Goal: Task Accomplishment & Management: Manage account settings

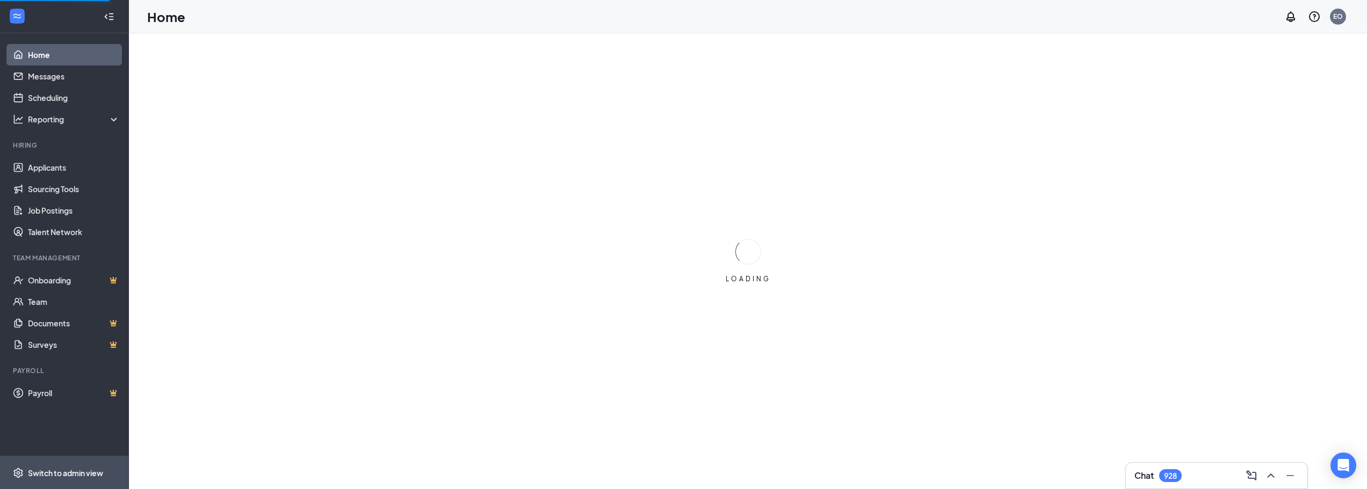
click at [64, 473] on div "Switch to admin view" at bounding box center [65, 473] width 75 height 11
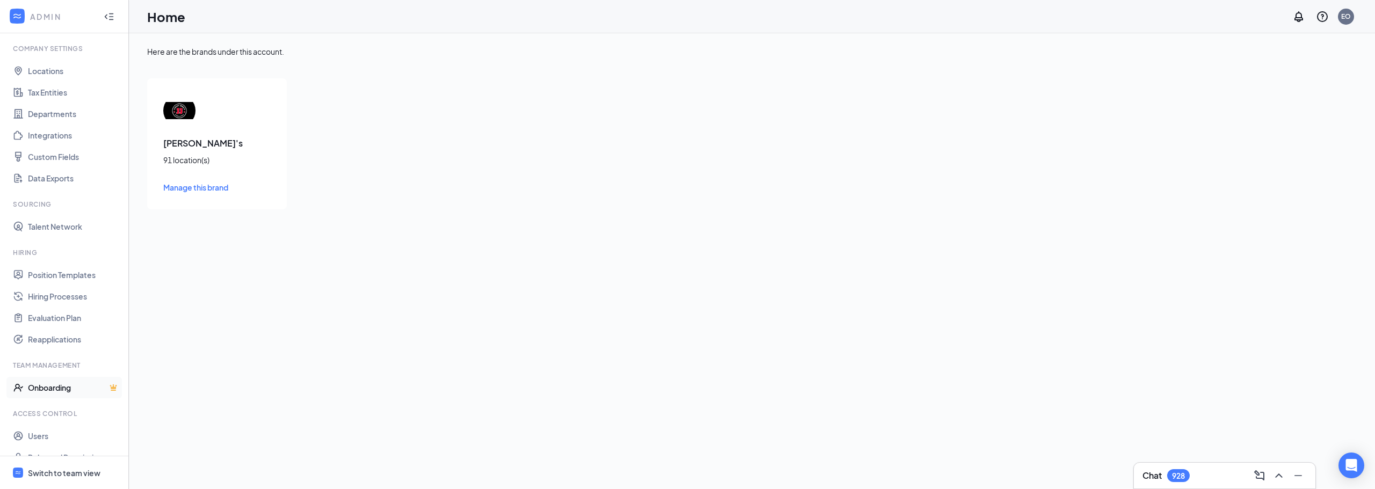
scroll to position [49, 0]
click at [45, 416] on link "Users" at bounding box center [74, 419] width 92 height 21
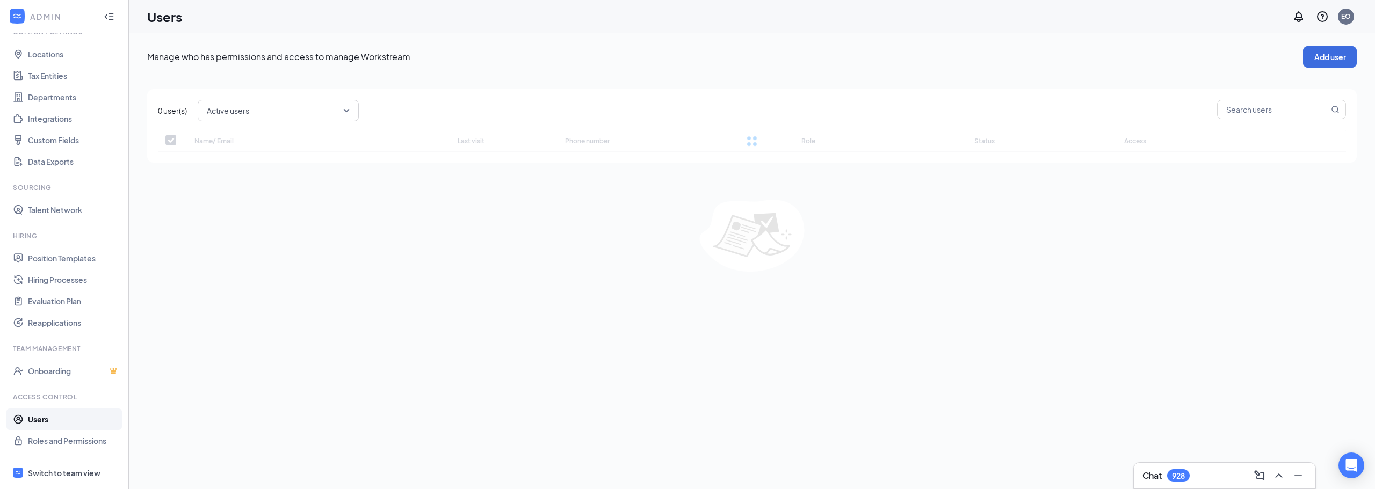
checkbox input "false"
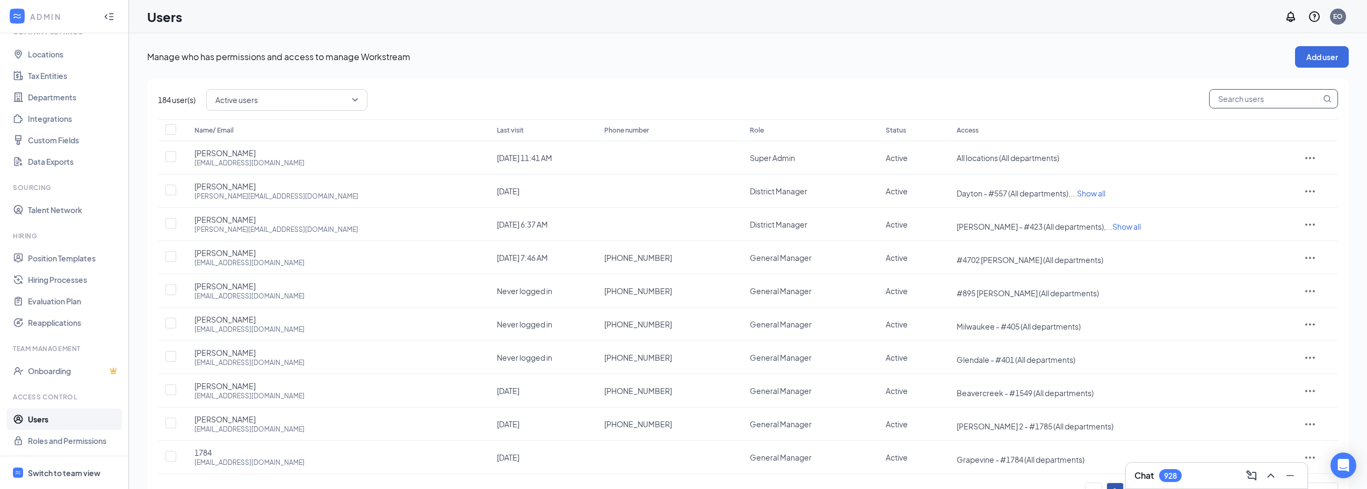
click at [1271, 99] on input "text" at bounding box center [1265, 99] width 111 height 18
type input "austin"
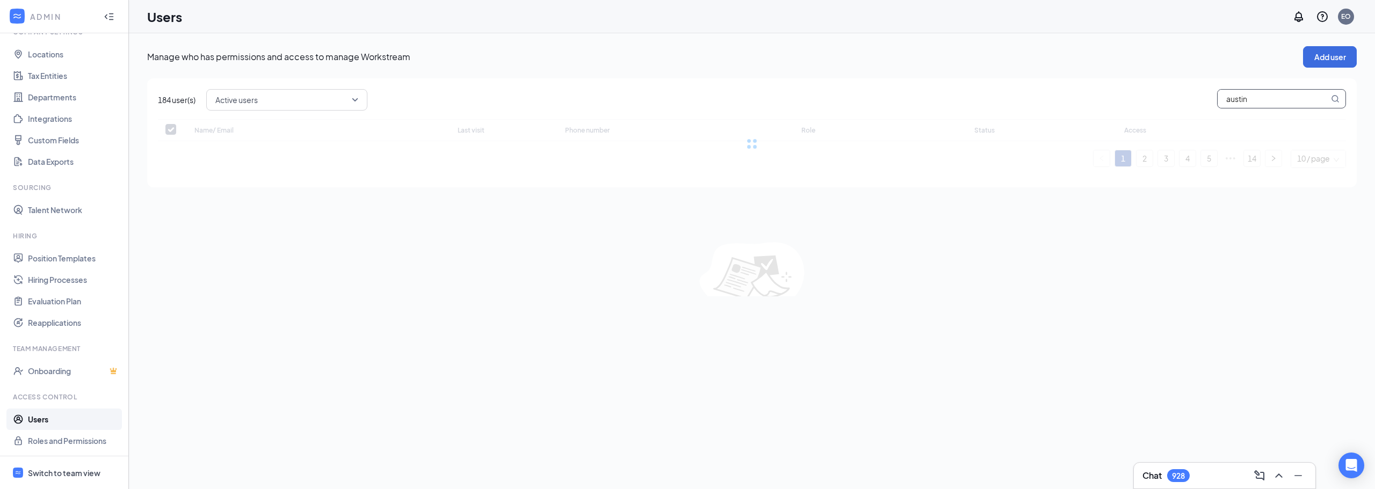
checkbox input "false"
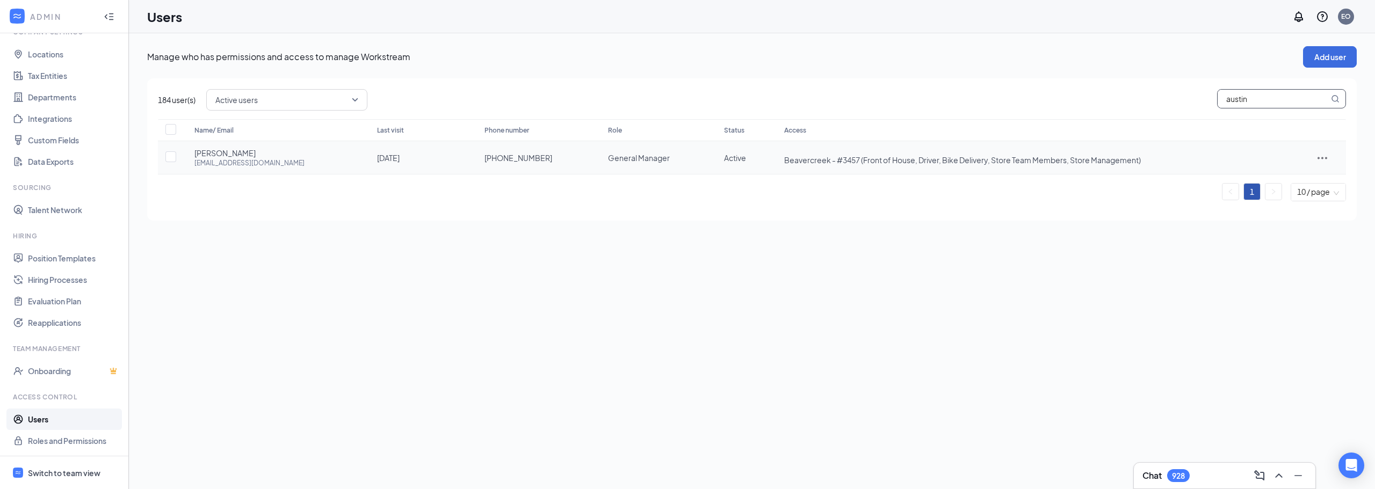
click at [386, 156] on td "[DATE]" at bounding box center [419, 157] width 107 height 33
click at [1325, 155] on icon "ActionsIcon" at bounding box center [1322, 158] width 13 height 13
click at [1292, 182] on span "Edit user" at bounding box center [1293, 181] width 67 height 12
type input "[PHONE_NUMBER]"
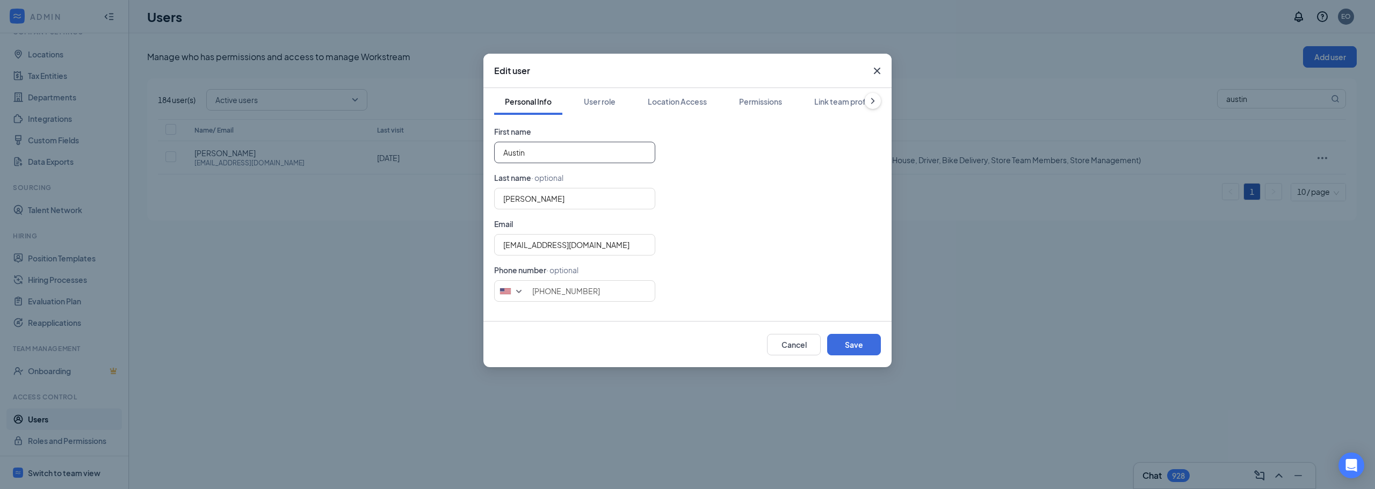
drag, startPoint x: 542, startPoint y: 153, endPoint x: 445, endPoint y: 159, distance: 96.9
click at [445, 159] on div "Edit user Personal Info User role Location Access Permissions Link team profile…" at bounding box center [687, 244] width 1375 height 489
type input "[PERSON_NAME]"
click at [486, 198] on div "Personal Info User role Location Access Permissions Link team profile First nam…" at bounding box center [688, 204] width 408 height 233
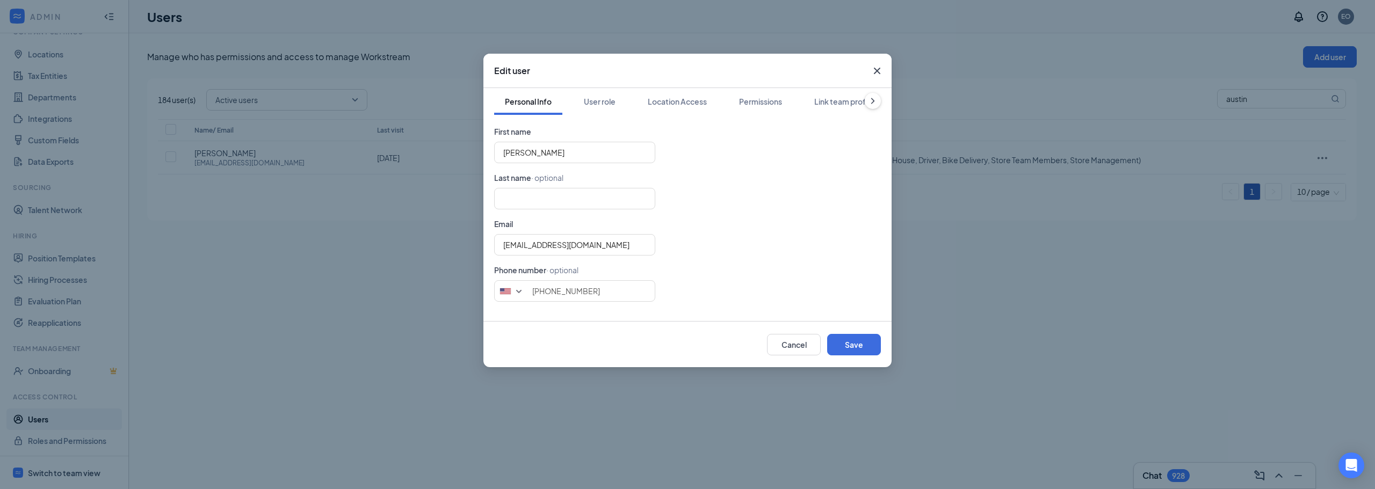
click at [766, 186] on form "First name [PERSON_NAME] Last name · optional Email [EMAIL_ADDRESS][DOMAIN_NAME…" at bounding box center [687, 214] width 387 height 176
click at [869, 345] on button "Save" at bounding box center [854, 344] width 54 height 21
type input "9374262654"
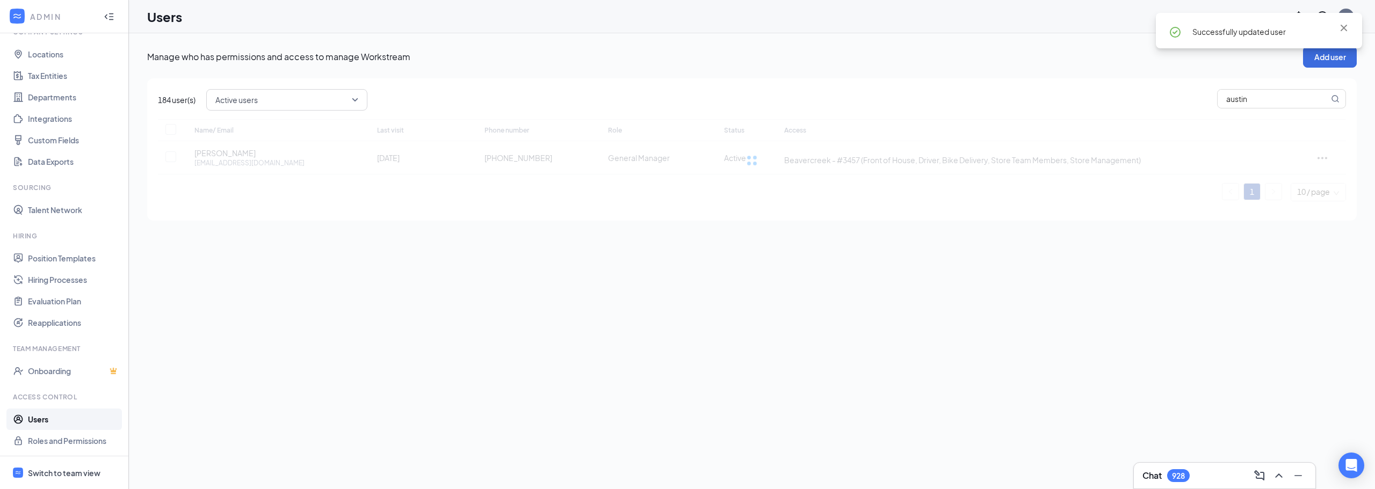
checkbox input "true"
click at [1258, 97] on input "austin" at bounding box center [1273, 99] width 111 height 18
type input "a"
type input "3457"
checkbox input "false"
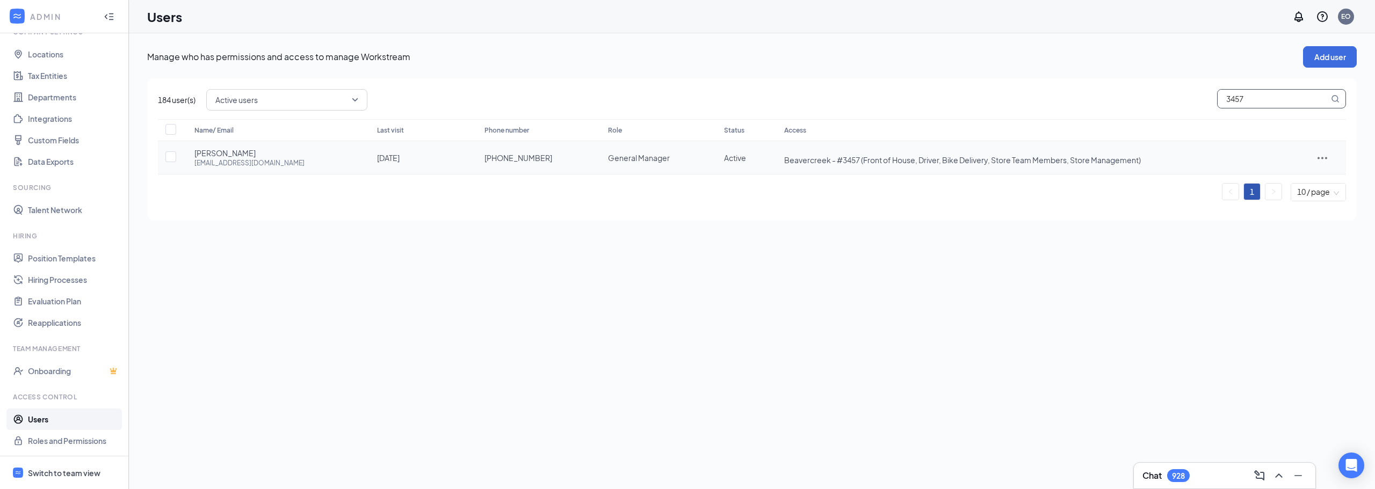
type input "3457"
click at [428, 153] on td "[DATE]" at bounding box center [419, 157] width 107 height 33
click at [1320, 161] on icon "ActionsIcon" at bounding box center [1322, 158] width 13 height 13
click at [1292, 182] on span "Edit user" at bounding box center [1293, 181] width 67 height 12
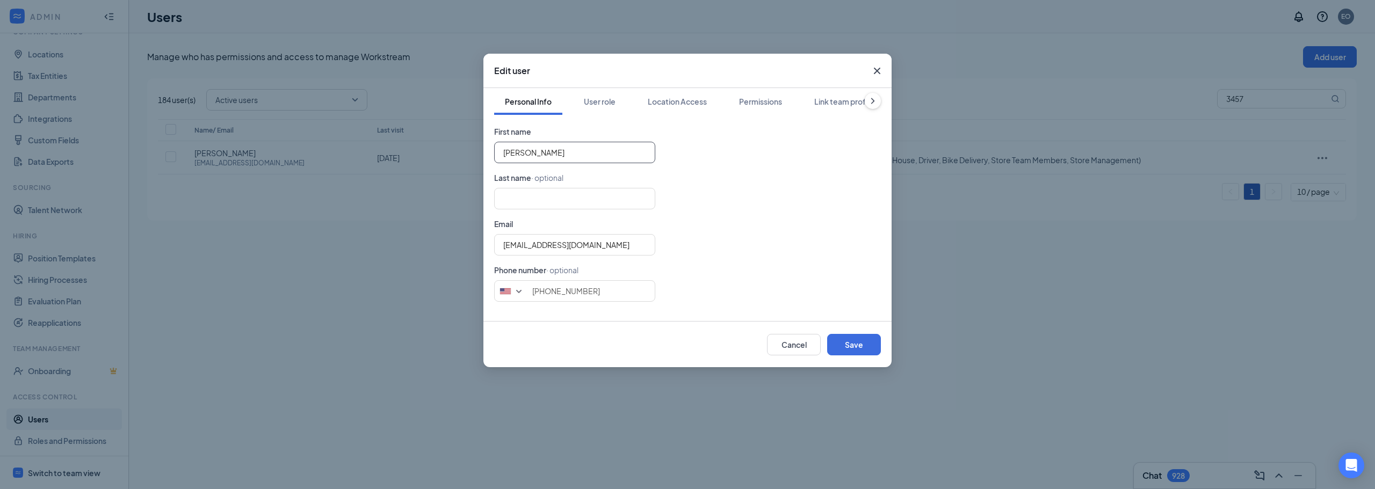
drag, startPoint x: 507, startPoint y: 156, endPoint x: 434, endPoint y: 156, distance: 72.5
click at [442, 156] on div "Edit user Personal Info User role Location Access Permissions Link team profile…" at bounding box center [687, 244] width 1375 height 489
click at [847, 347] on button "Save" at bounding box center [854, 344] width 54 height 21
click at [522, 156] on input "text" at bounding box center [574, 152] width 161 height 21
click at [520, 198] on input "text" at bounding box center [574, 201] width 161 height 21
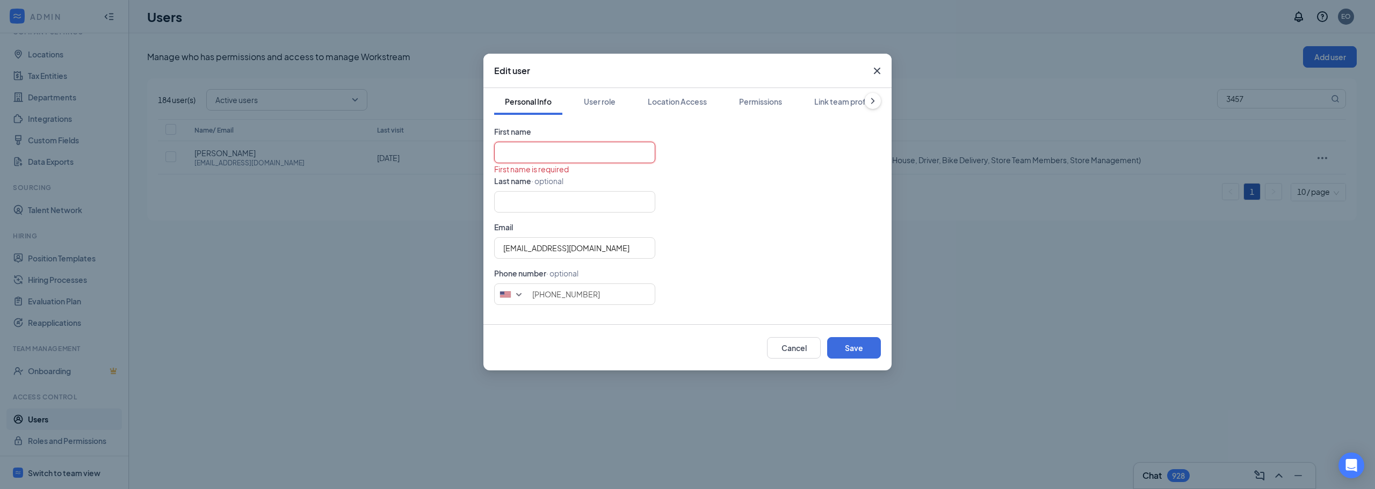
click at [525, 156] on input "text" at bounding box center [574, 152] width 161 height 21
type input "General"
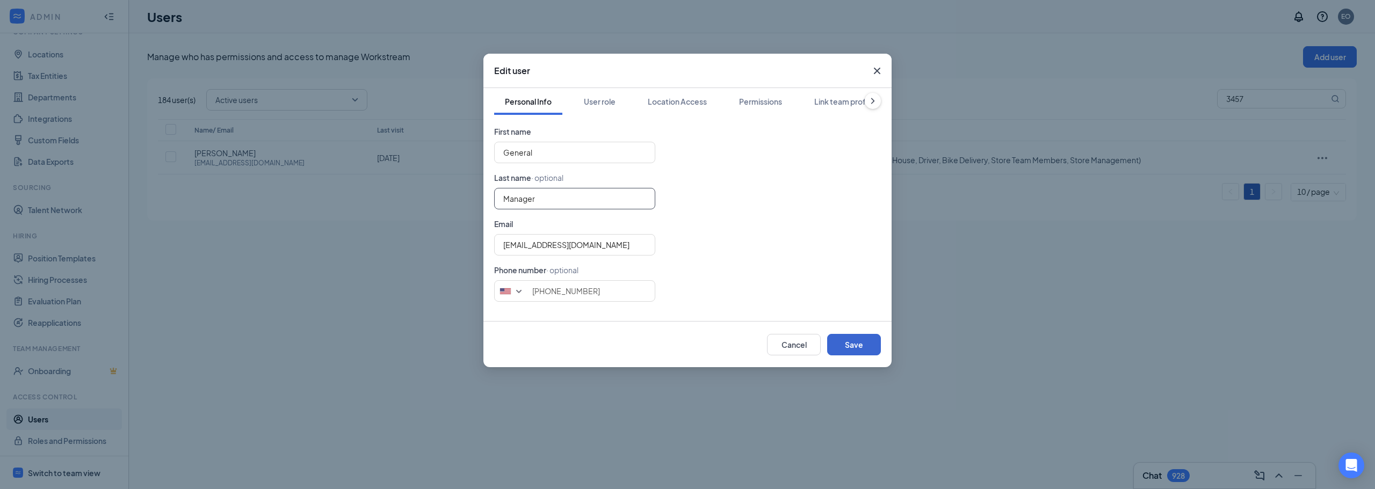
type input "Manager"
click at [851, 339] on button "Save" at bounding box center [854, 344] width 54 height 21
type input "9374262654"
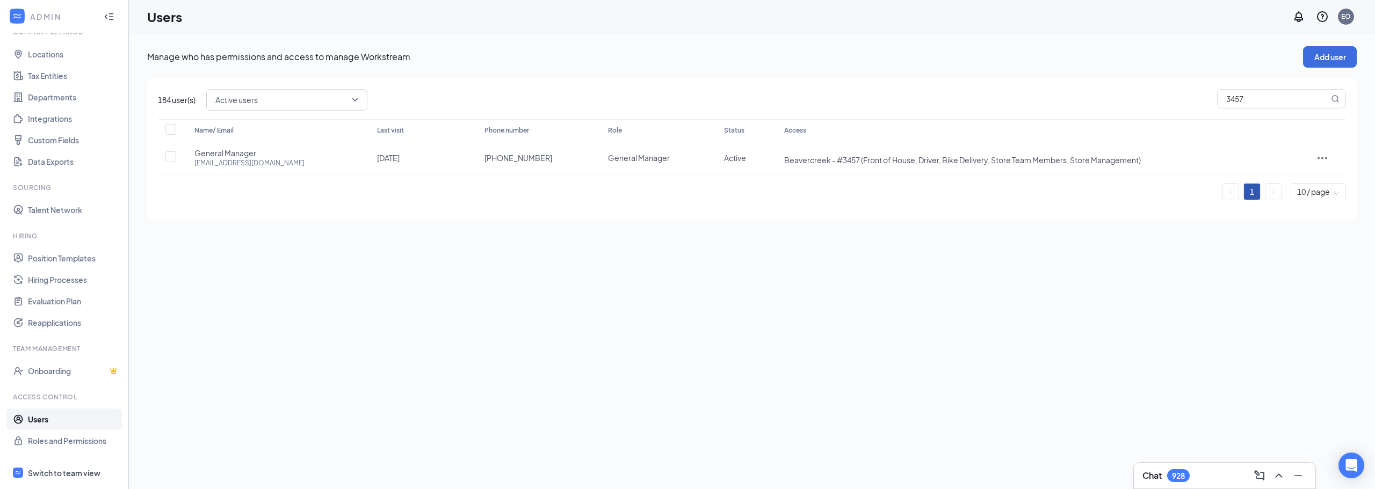
click at [853, 99] on div "Active users 3457" at bounding box center [776, 99] width 1140 height 21
drag, startPoint x: 1255, startPoint y: 92, endPoint x: 1137, endPoint y: 96, distance: 117.2
click at [1137, 96] on div "Active users 3457" at bounding box center [776, 99] width 1140 height 21
click at [991, 280] on div "Manage who has permissions and access to manage Workstream Add user 184 user(s)…" at bounding box center [752, 261] width 1246 height 456
click at [60, 421] on link "Users" at bounding box center [74, 419] width 92 height 21
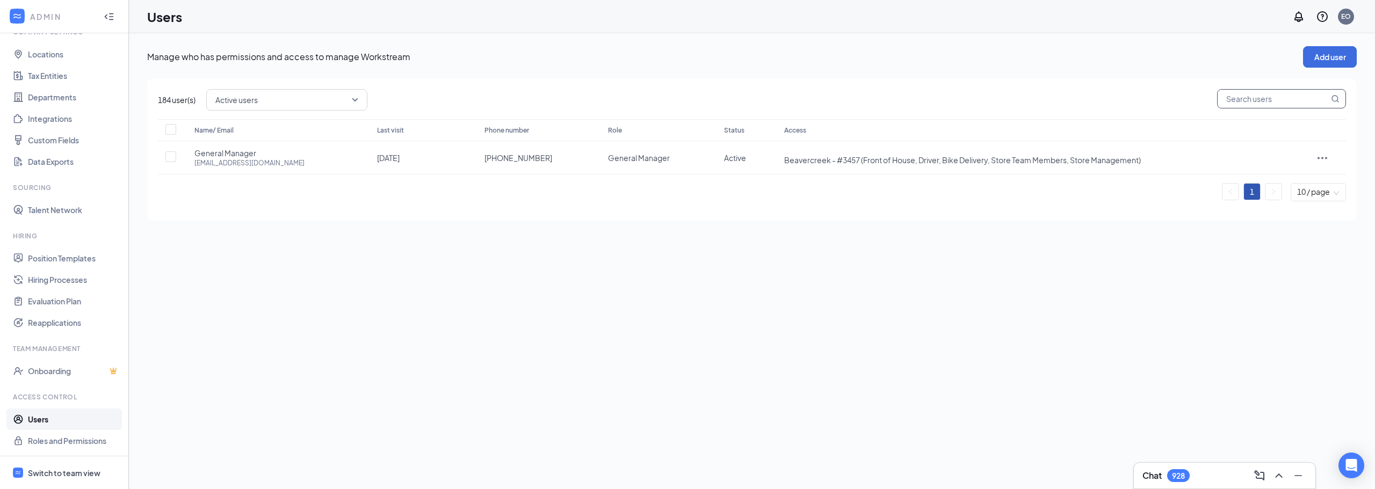
click at [1270, 103] on input "text" at bounding box center [1273, 99] width 111 height 18
type input "[PERSON_NAME]"
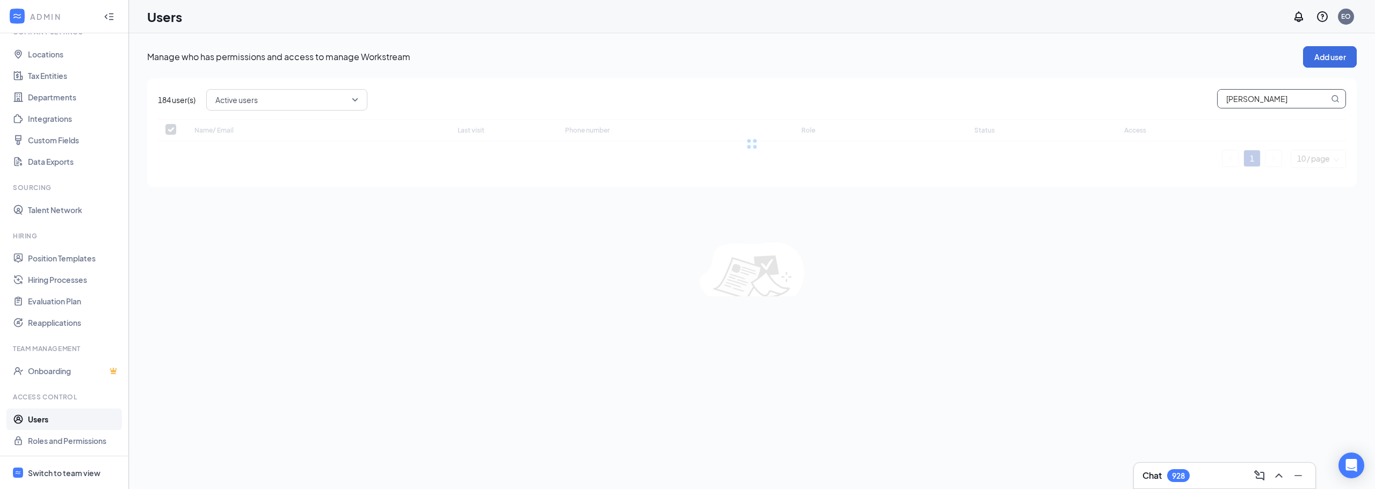
checkbox input "false"
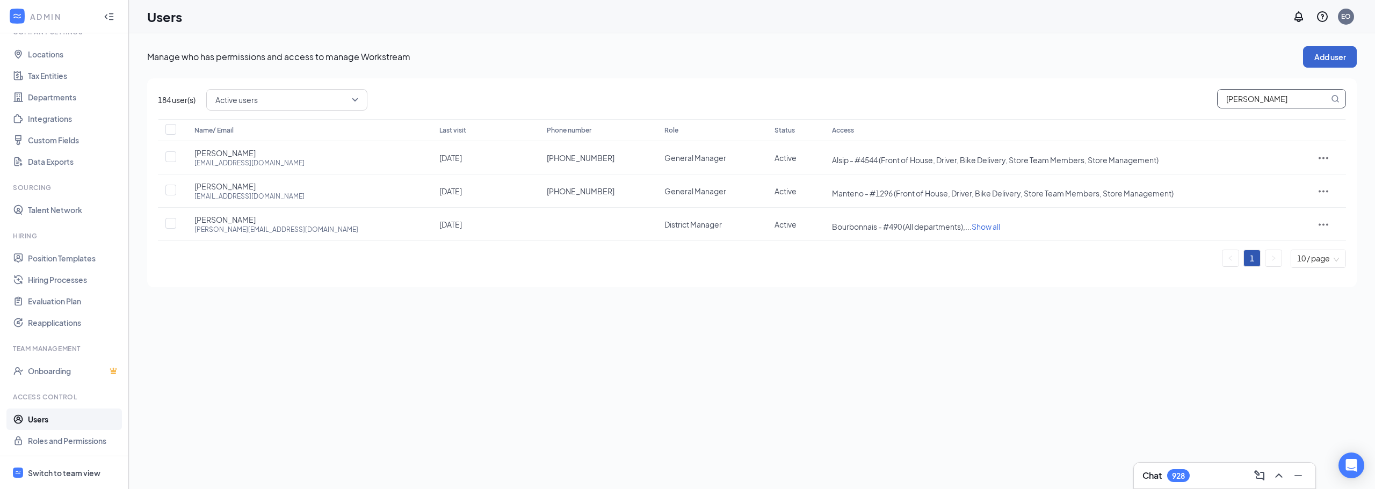
type input "[PERSON_NAME]"
click at [1347, 53] on button "Add user" at bounding box center [1330, 56] width 54 height 21
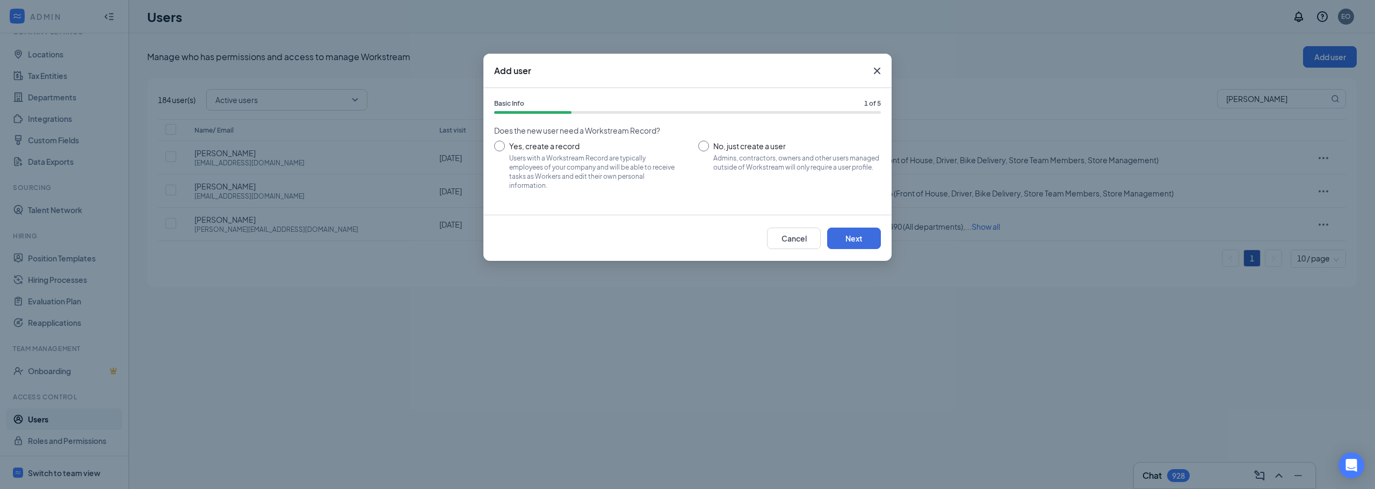
click at [501, 145] on input "Yes, create a record Users with a Workstream Record are typically employees of …" at bounding box center [585, 165] width 183 height 48
radio input "true"
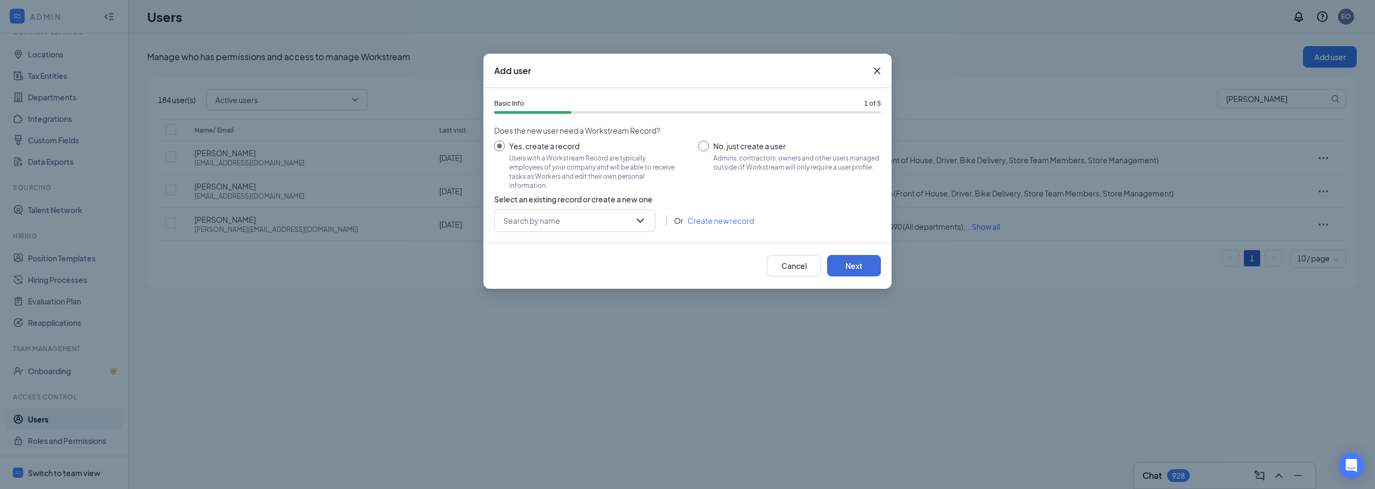
click at [874, 70] on icon "Cross" at bounding box center [877, 70] width 13 height 13
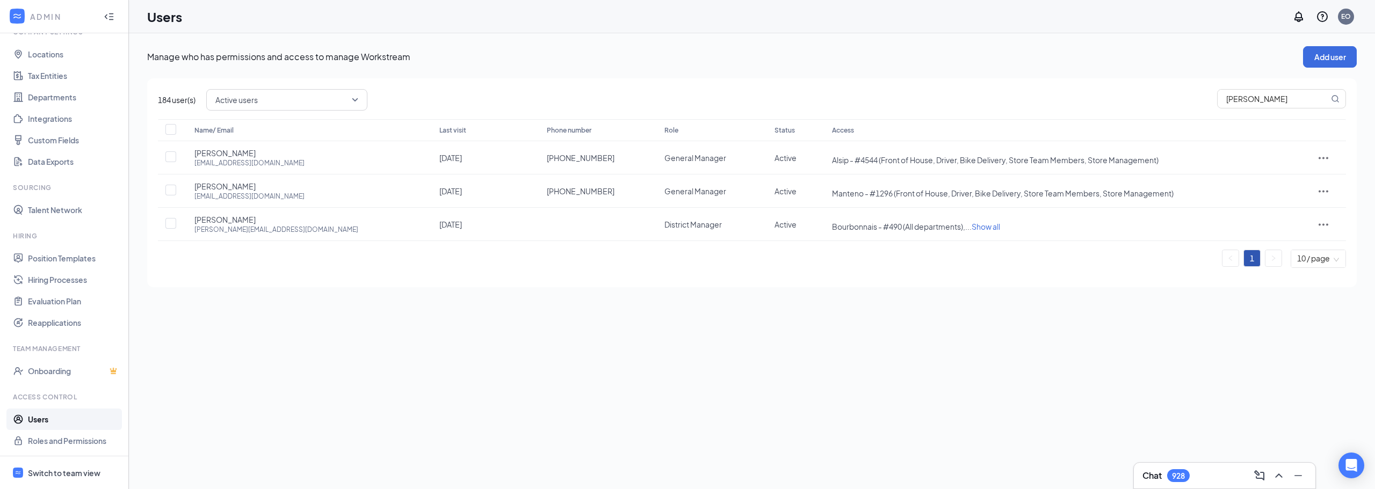
click at [330, 97] on span "Active users" at bounding box center [281, 100] width 133 height 16
click at [269, 191] on div "Disabled users" at bounding box center [287, 180] width 161 height 25
checkbox input "true"
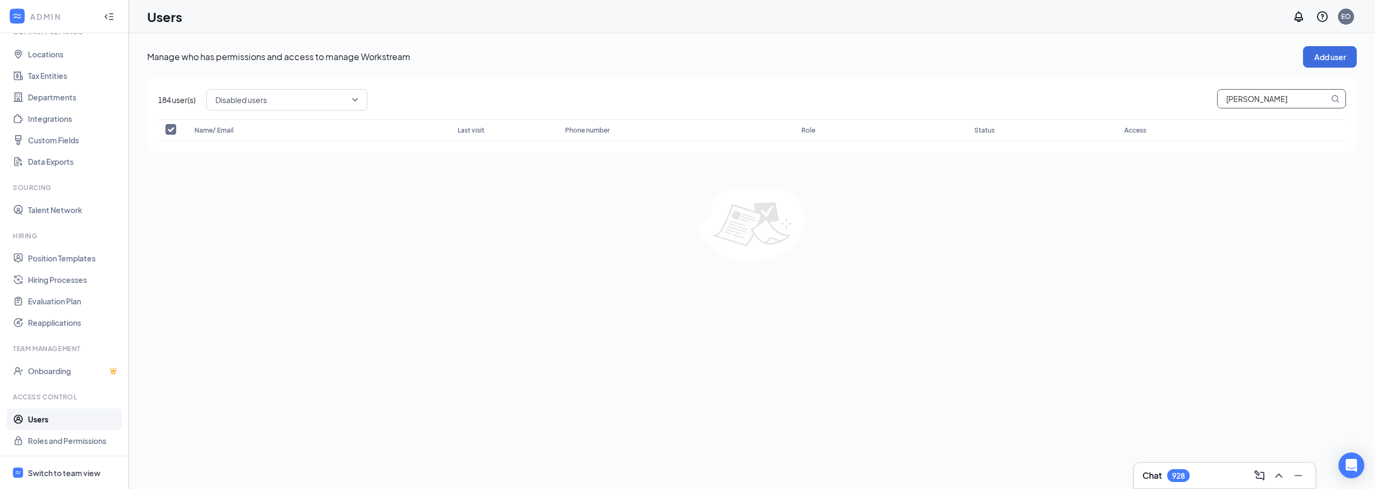
drag, startPoint x: 1268, startPoint y: 99, endPoint x: 1152, endPoint y: 97, distance: 116.1
click at [1156, 102] on div "Disabled users active disabled All users Active users Disabled users [PERSON_NA…" at bounding box center [776, 99] width 1140 height 21
type input "austin"
checkbox input "false"
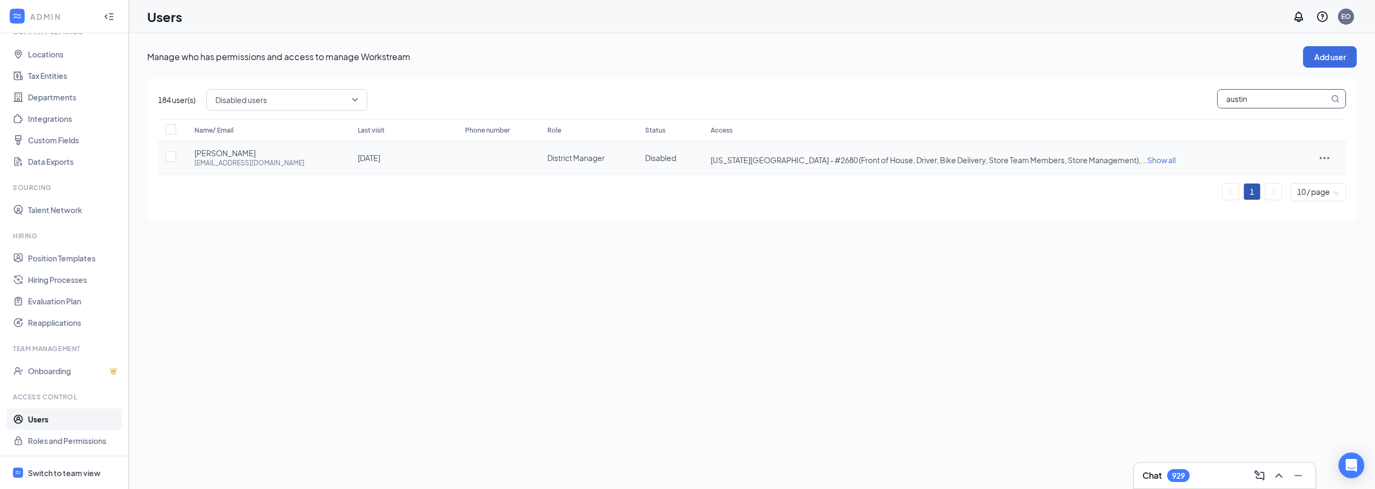
type input "austin"
click at [1013, 164] on span "[US_STATE][GEOGRAPHIC_DATA] - #2680 (Front of House, Driver, Bike Delivery, Sto…" at bounding box center [926, 160] width 430 height 10
click at [1329, 161] on icon "ActionsIcon" at bounding box center [1324, 158] width 13 height 13
click at [1278, 179] on span "Edit user" at bounding box center [1275, 181] width 31 height 10
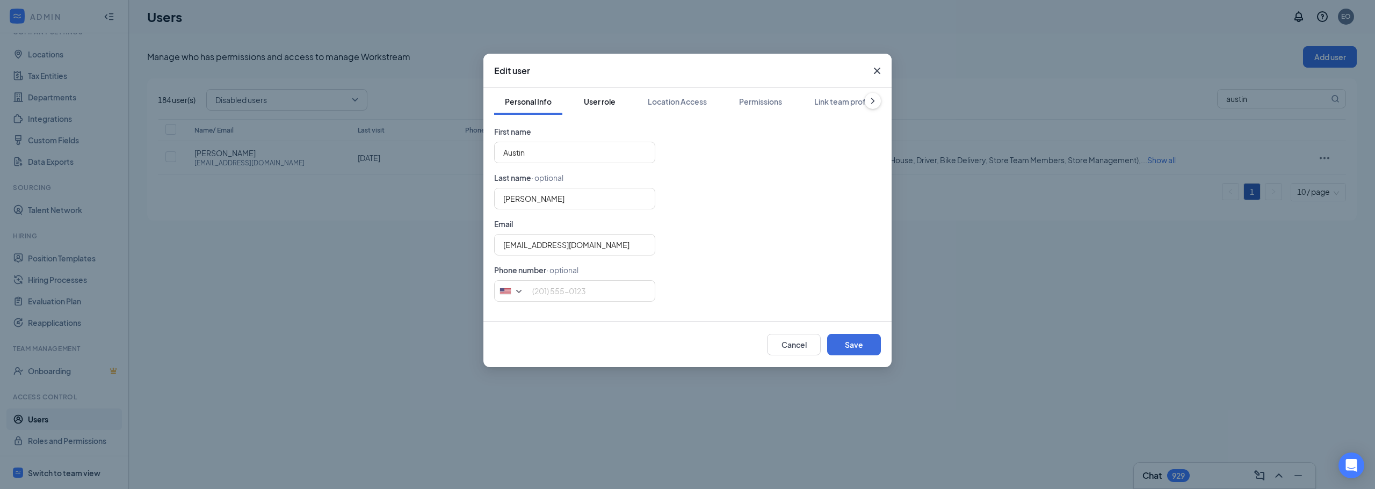
click at [592, 102] on div "User role" at bounding box center [600, 101] width 32 height 11
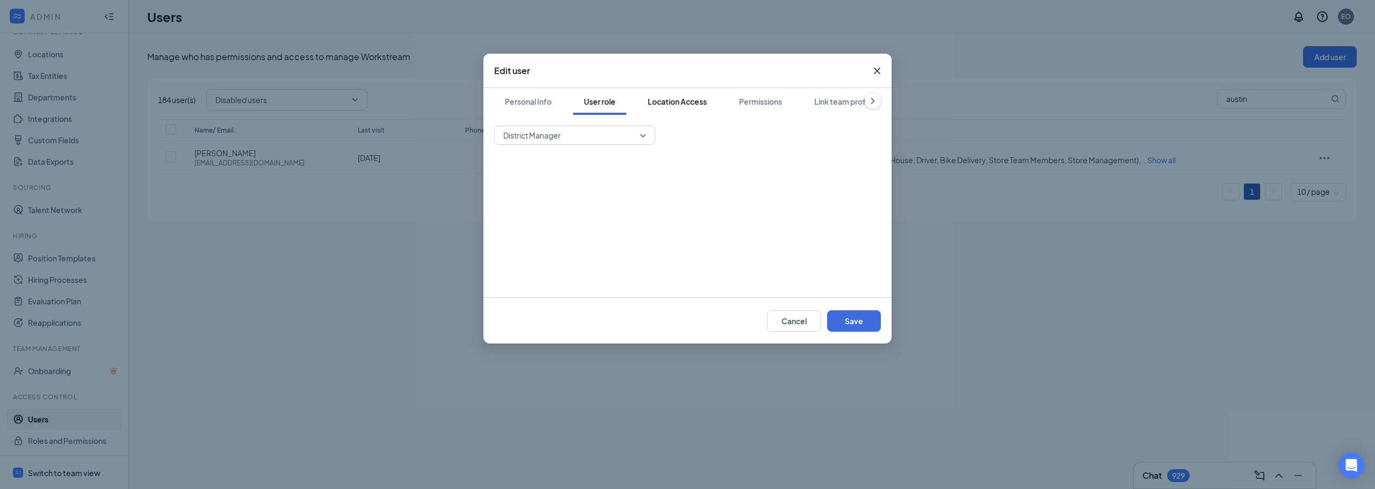
click at [674, 96] on button "Location Access" at bounding box center [677, 101] width 81 height 27
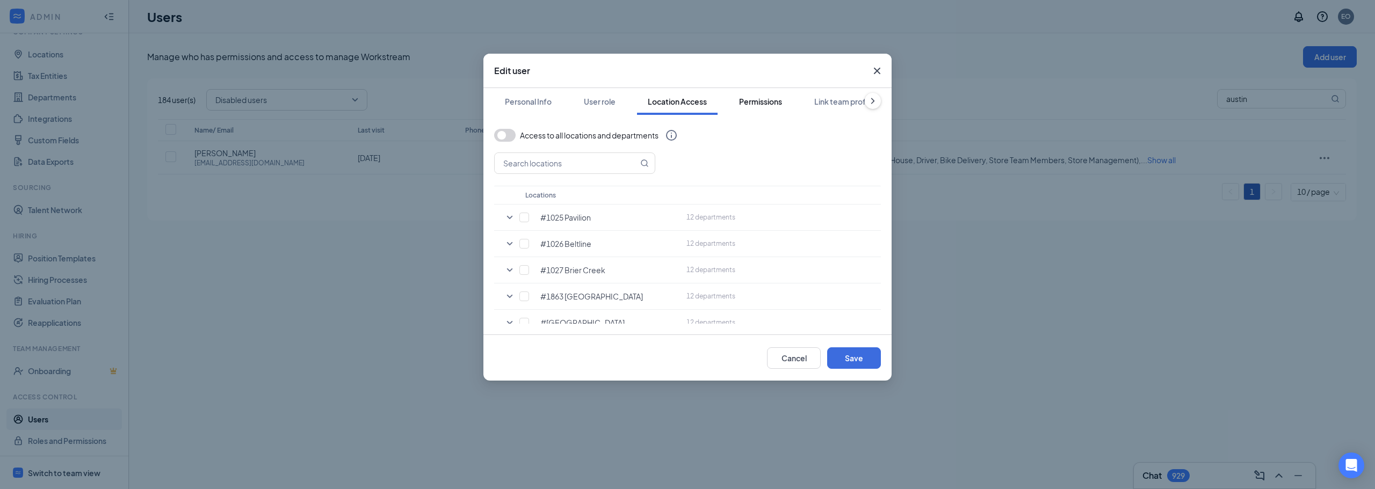
click at [767, 99] on div "Permissions" at bounding box center [760, 101] width 43 height 11
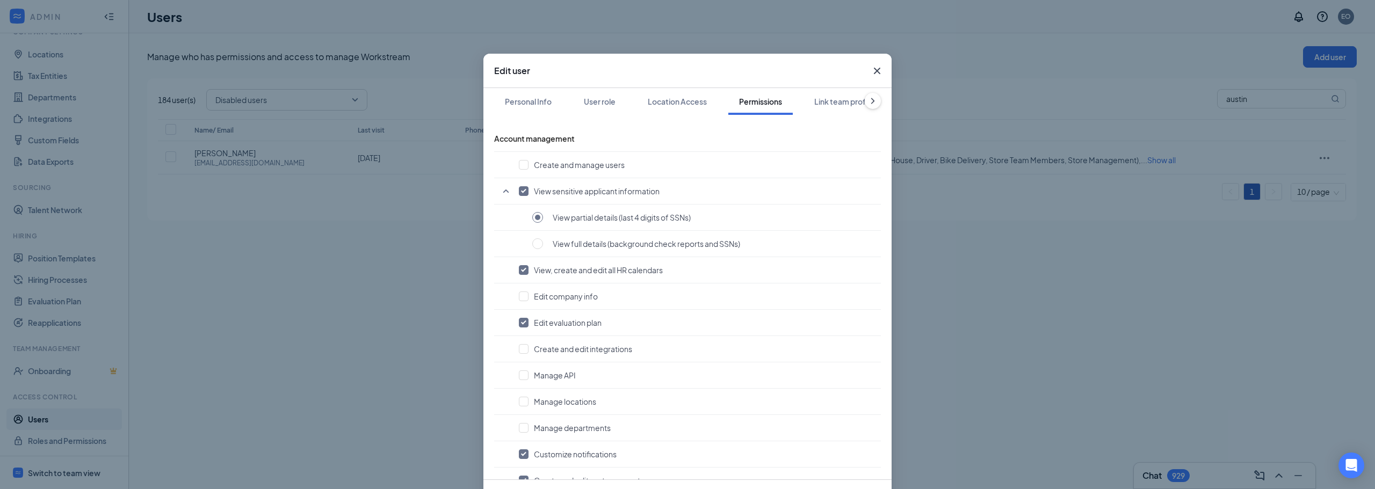
click at [880, 68] on icon "Cross" at bounding box center [877, 70] width 13 height 13
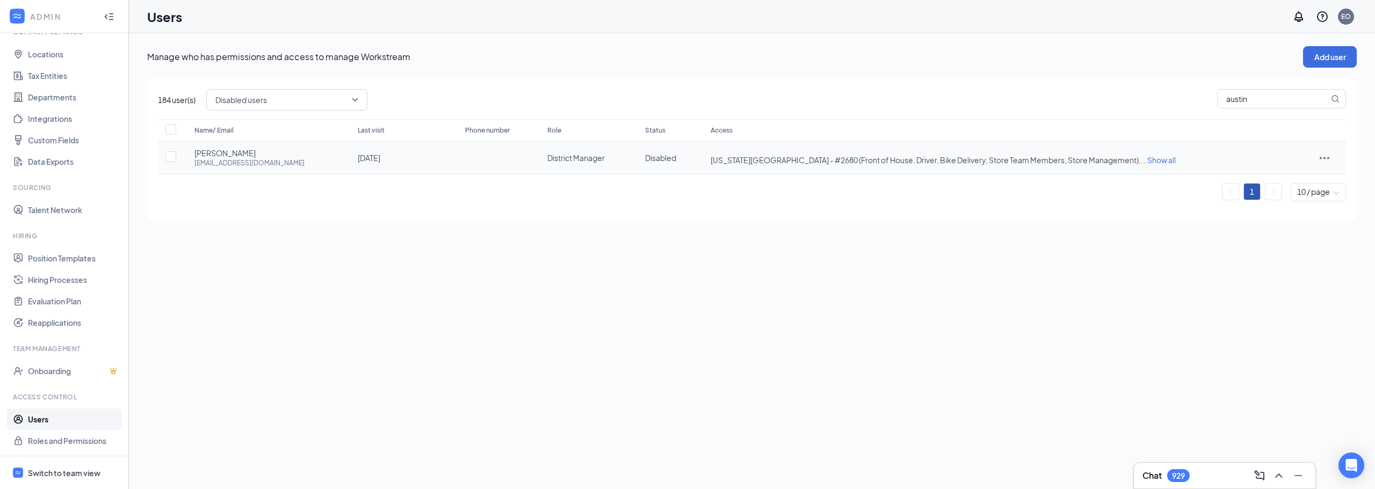
click at [1322, 162] on icon "ActionsIcon" at bounding box center [1324, 158] width 13 height 13
click at [1282, 229] on span "Restore" at bounding box center [1274, 230] width 28 height 10
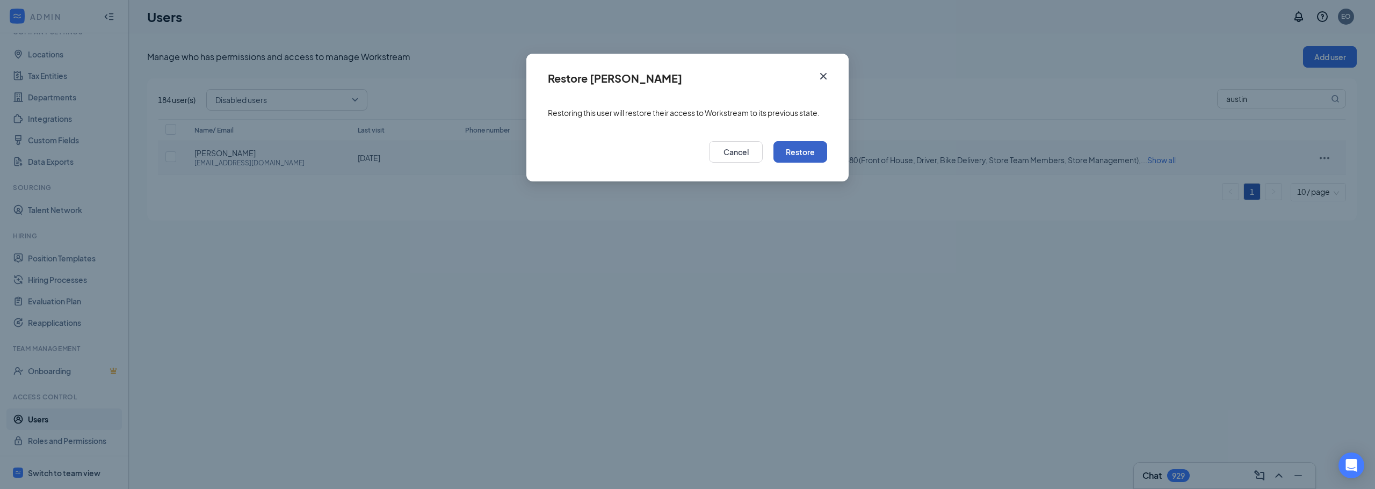
click at [804, 161] on button "Restore" at bounding box center [801, 151] width 54 height 21
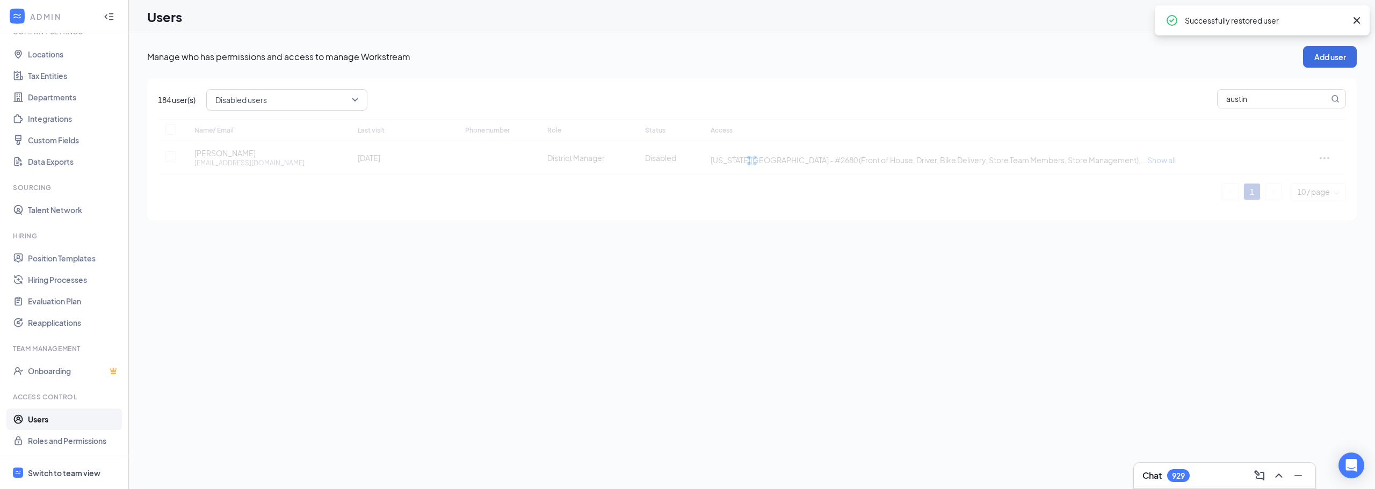
checkbox input "true"
